Goal: Obtain resource: Download file/media

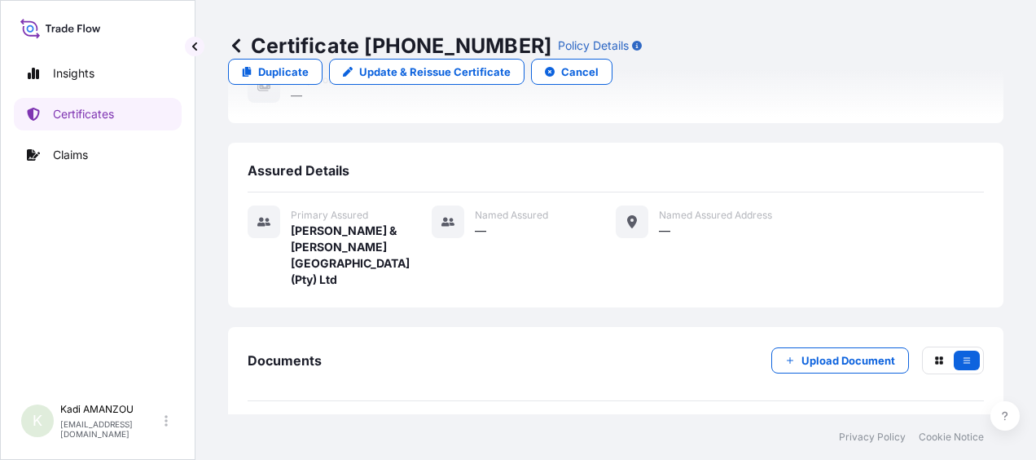
scroll to position [628, 0]
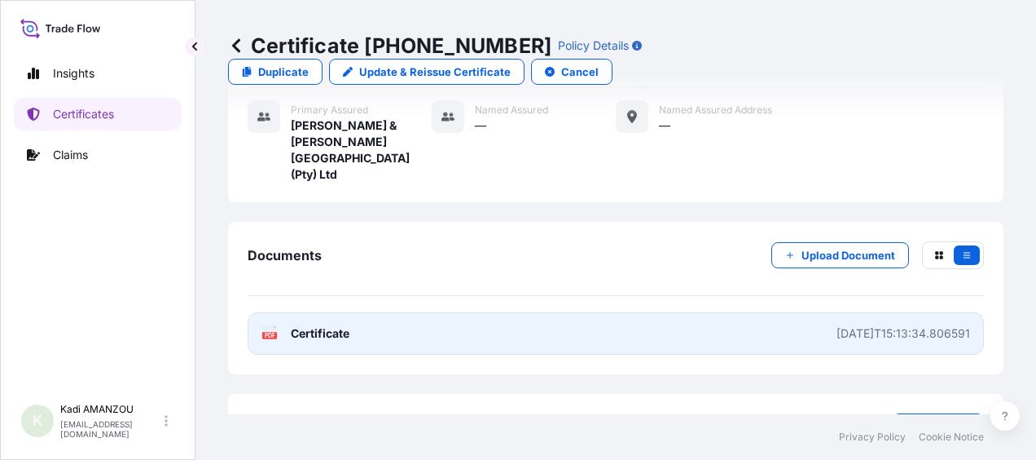
click at [837, 325] on div "[DATE]T15:13:34.806591" at bounding box center [904, 333] width 134 height 16
